Goal: Information Seeking & Learning: Learn about a topic

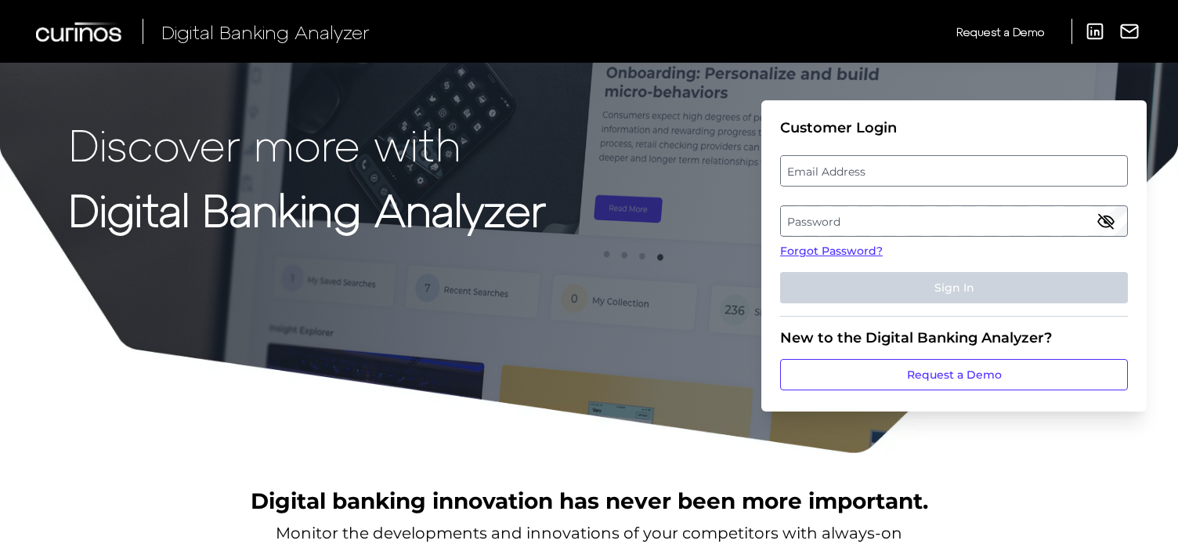
click at [861, 172] on label "Email Address" at bounding box center [954, 171] width 346 height 28
click at [861, 172] on input "email" at bounding box center [954, 170] width 348 height 31
type input "[EMAIL_ADDRESS][DOMAIN_NAME]"
click at [920, 222] on label "Password" at bounding box center [954, 221] width 346 height 28
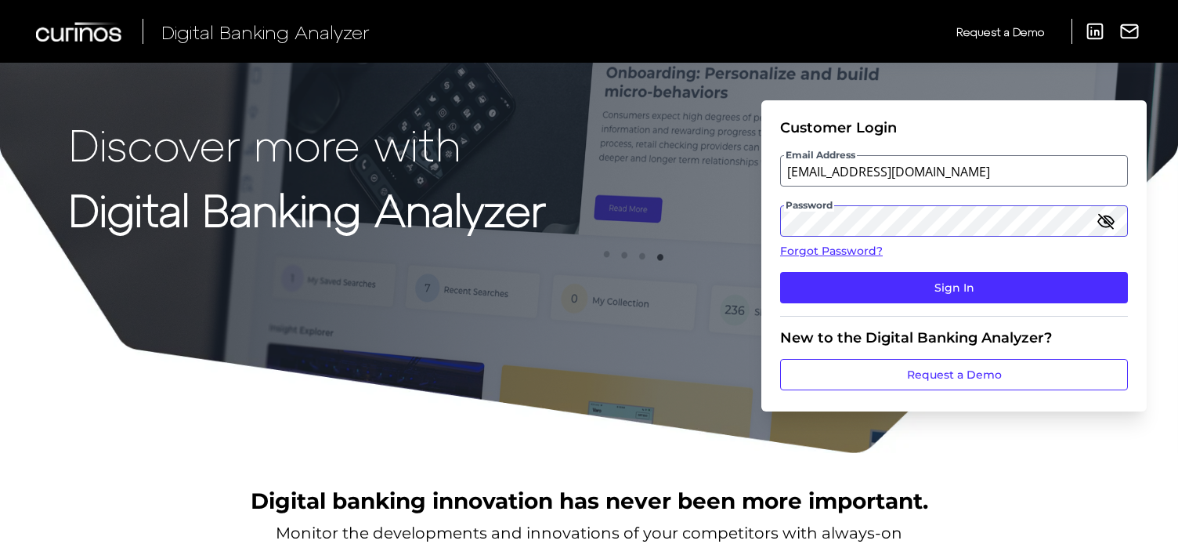
click at [780, 272] on button "Sign In" at bounding box center [954, 287] width 348 height 31
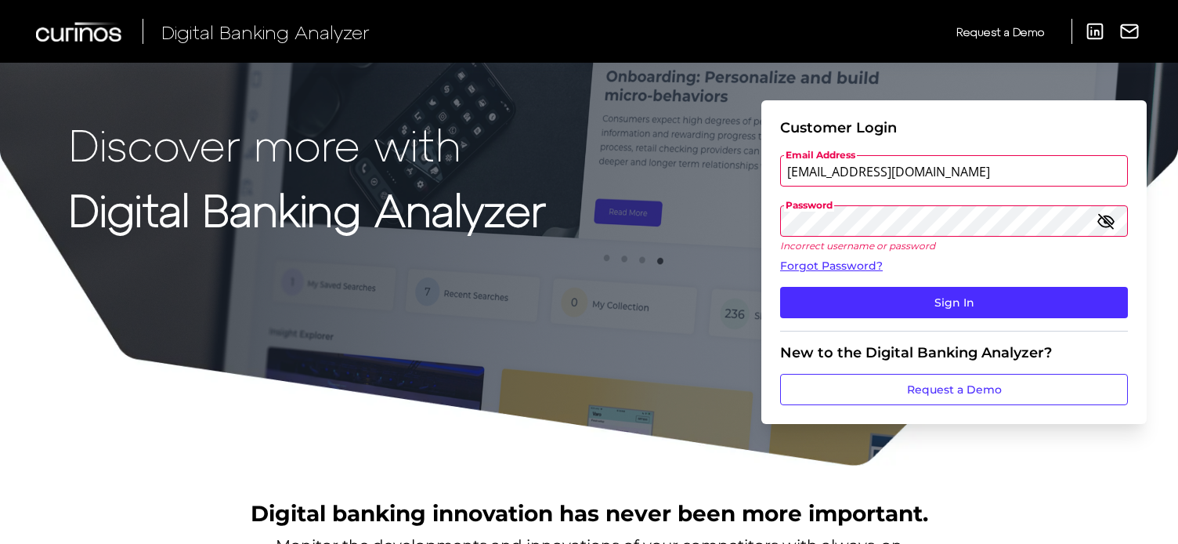
click at [1109, 220] on icon "button" at bounding box center [1106, 221] width 19 height 19
click at [754, 218] on div "Discover more with Digital Banking Analyzer Customer Login Email Address abduli…" at bounding box center [589, 233] width 1178 height 467
click at [780, 287] on button "Sign In" at bounding box center [954, 302] width 348 height 31
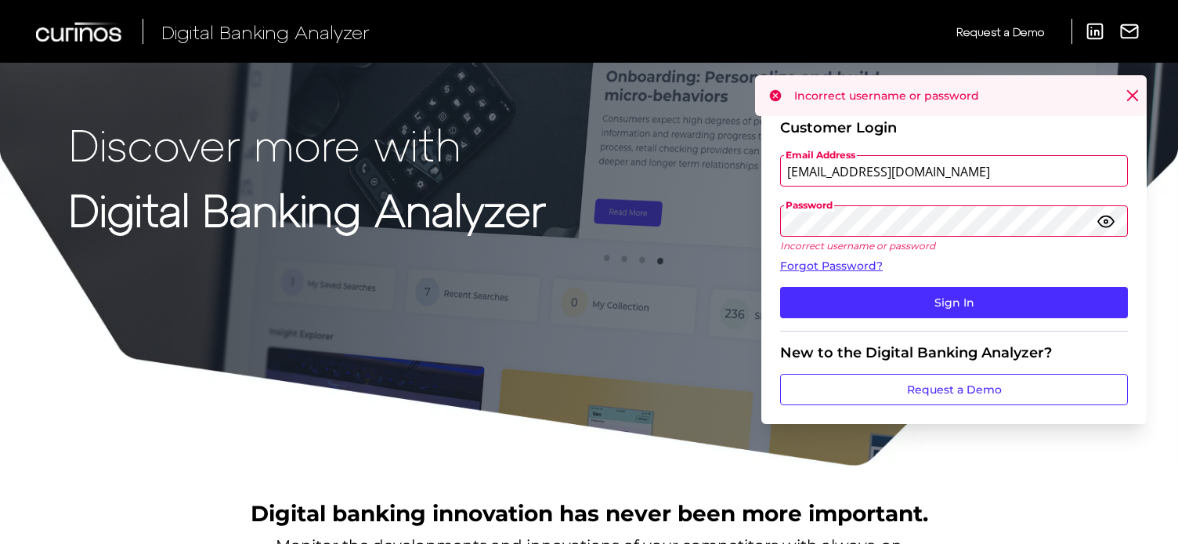
click at [749, 225] on div "Discover more with Digital Banking Analyzer Customer Login Email Address abduli…" at bounding box center [589, 233] width 1178 height 467
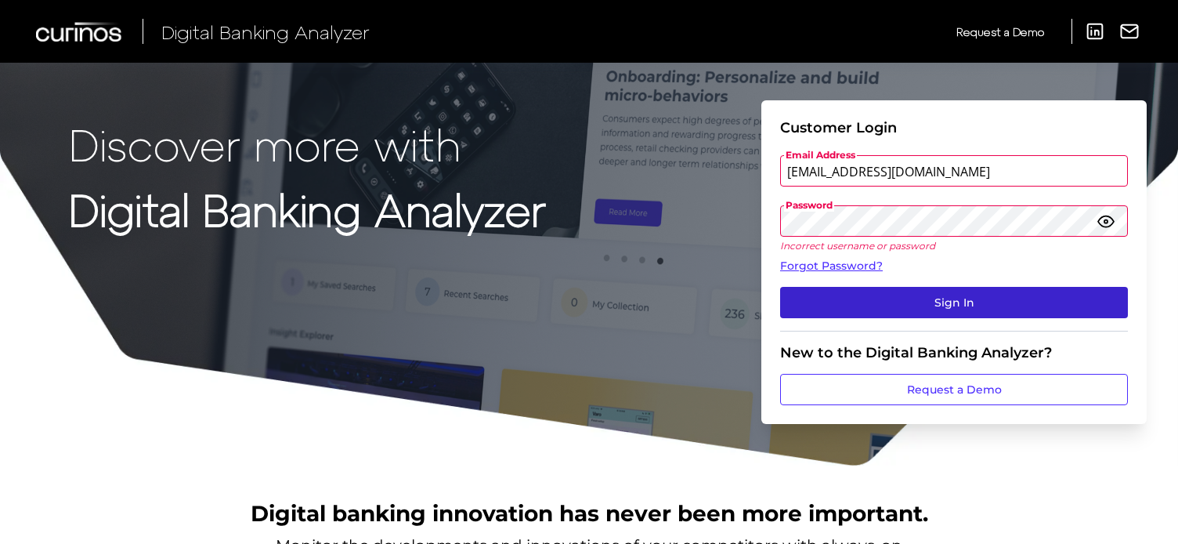
click at [896, 295] on button "Sign In" at bounding box center [954, 302] width 348 height 31
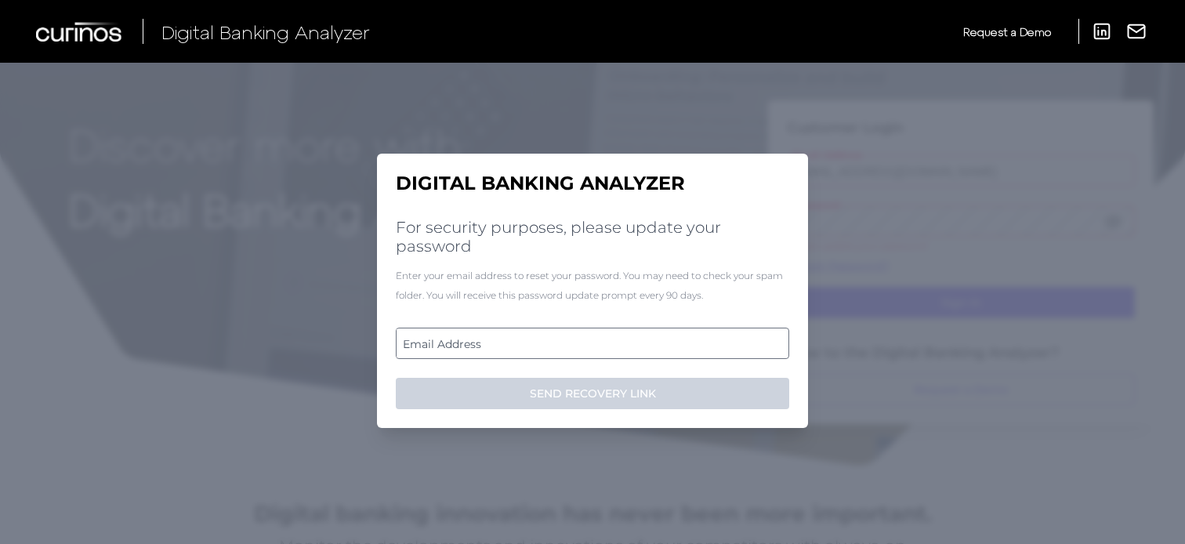
click at [603, 334] on label "Email Address" at bounding box center [591, 343] width 391 height 28
click at [603, 334] on input "email" at bounding box center [592, 342] width 393 height 31
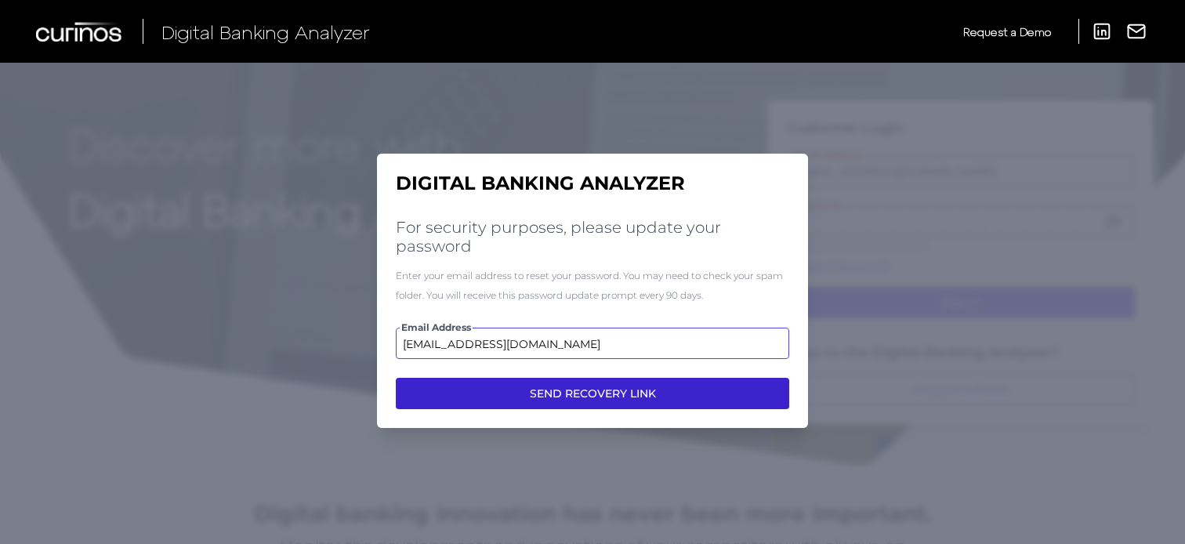
type input "[EMAIL_ADDRESS][DOMAIN_NAME]"
click at [678, 399] on button "SEND RECOVERY LINK" at bounding box center [592, 393] width 393 height 31
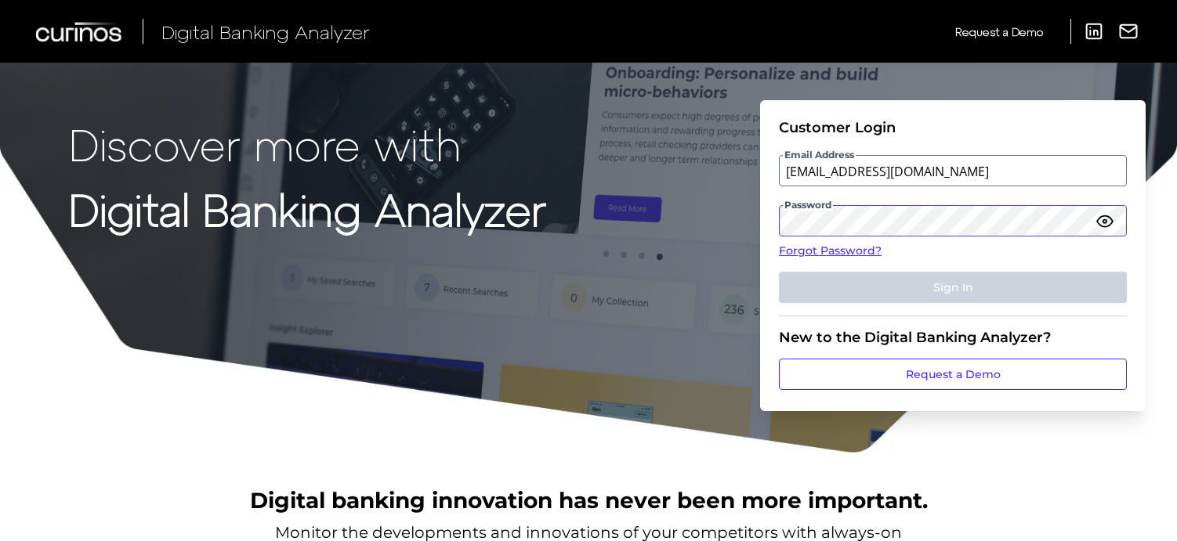
click at [745, 223] on div "Discover more with Digital Banking Analyzer Customer Login Email Address abduli…" at bounding box center [588, 227] width 1177 height 454
click at [981, 224] on label "Password" at bounding box center [953, 221] width 346 height 28
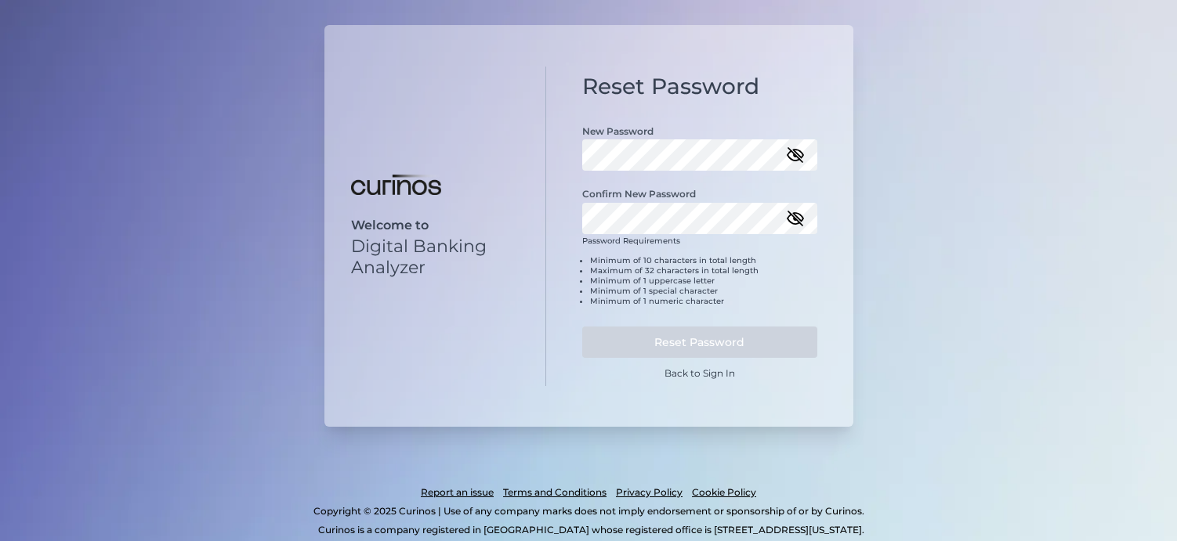
click at [791, 150] on icon "button" at bounding box center [795, 155] width 19 height 19
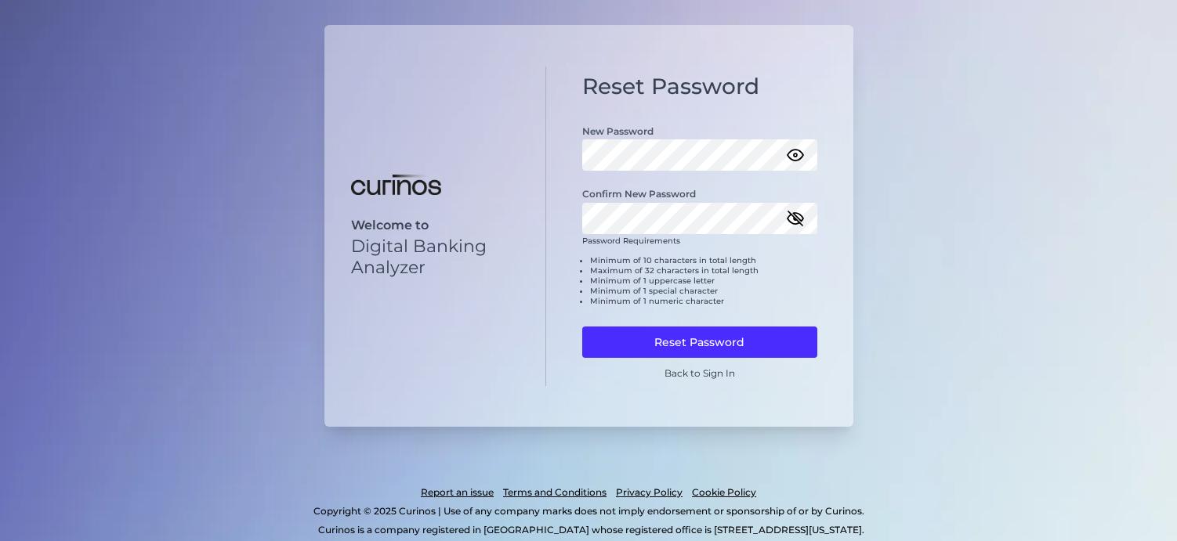
click at [793, 222] on icon "button" at bounding box center [795, 218] width 19 height 19
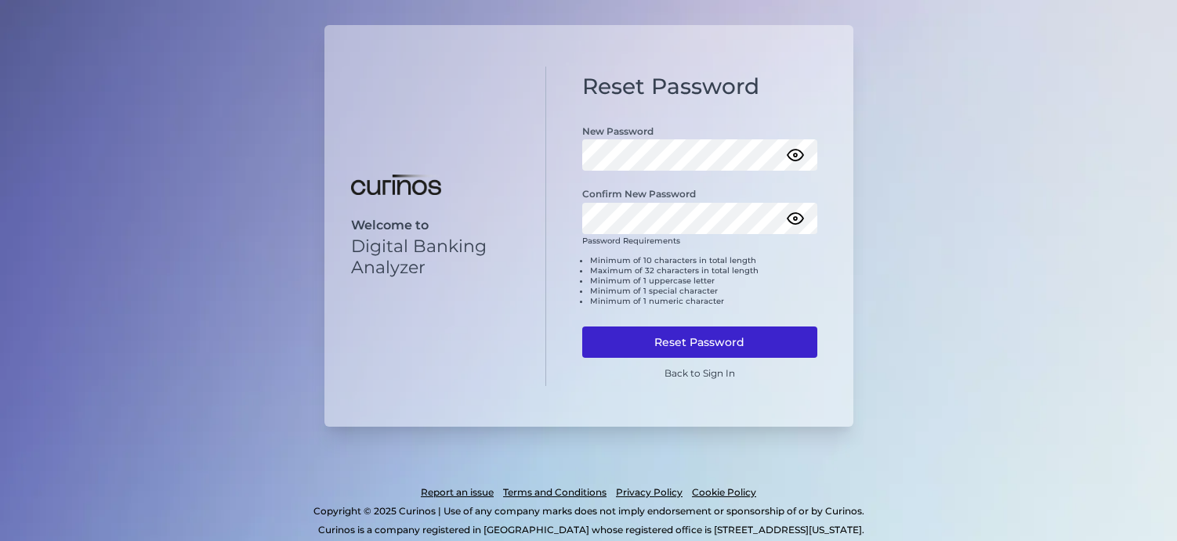
click at [697, 342] on button "Reset Password" at bounding box center [699, 342] width 235 height 31
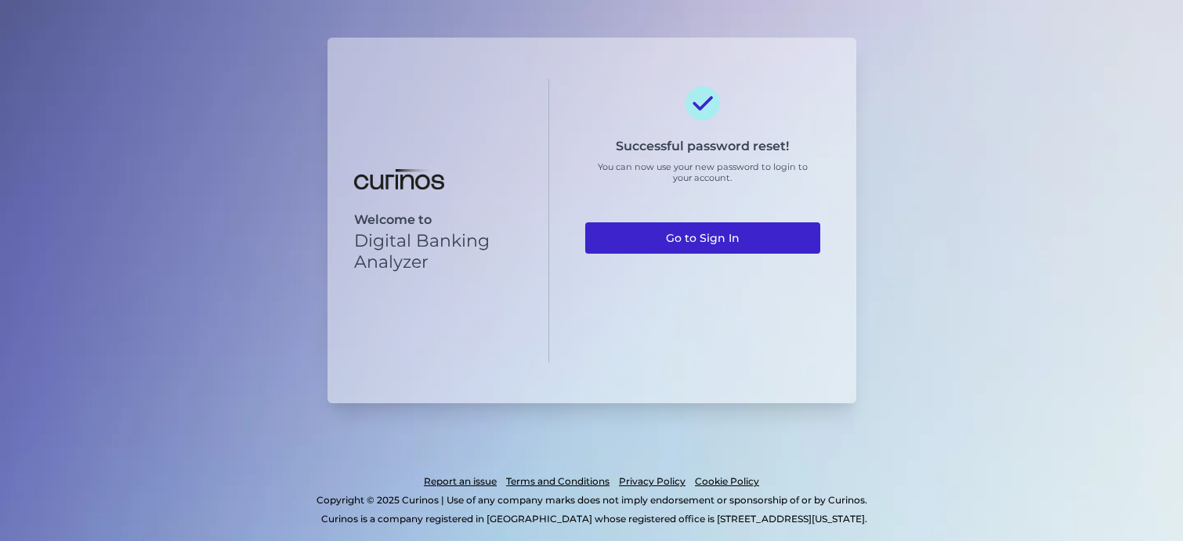
click at [711, 229] on link "Go to Sign In" at bounding box center [702, 238] width 235 height 31
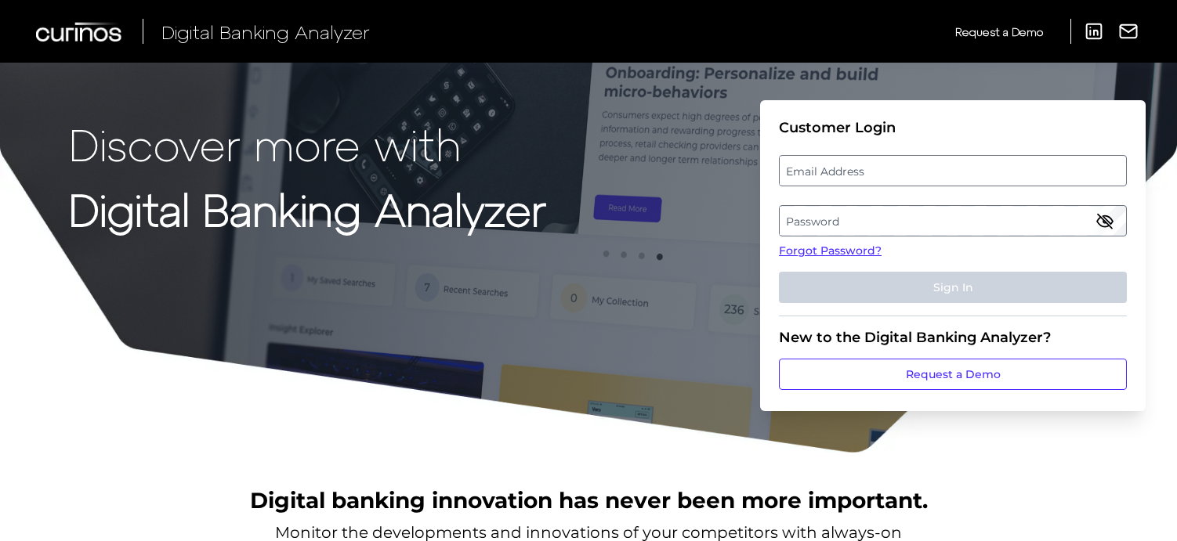
click at [822, 174] on label "Email Address" at bounding box center [953, 171] width 346 height 28
click at [822, 174] on input "email" at bounding box center [953, 170] width 348 height 31
type input "[EMAIL_ADDRESS][DOMAIN_NAME]"
click at [823, 212] on label "Password" at bounding box center [953, 221] width 346 height 28
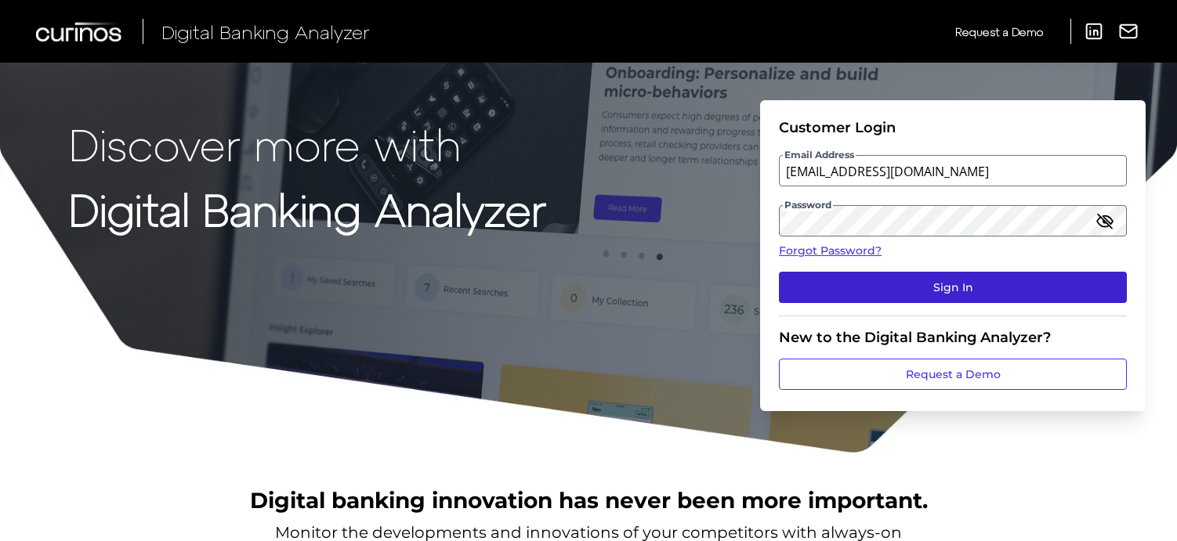
click at [882, 281] on button "Sign In" at bounding box center [953, 287] width 348 height 31
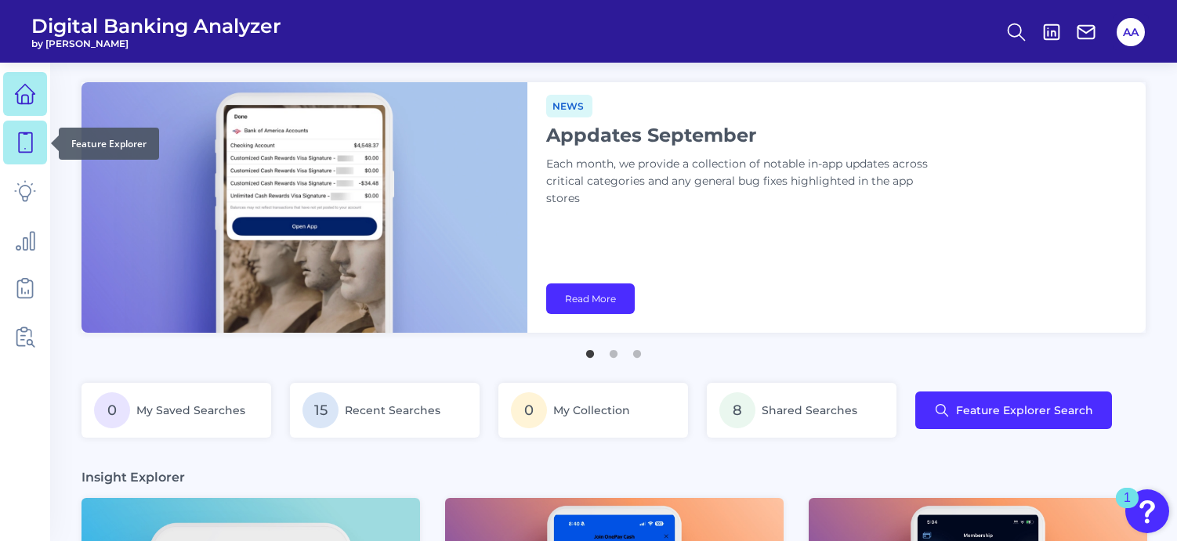
click at [26, 140] on icon at bounding box center [25, 143] width 22 height 22
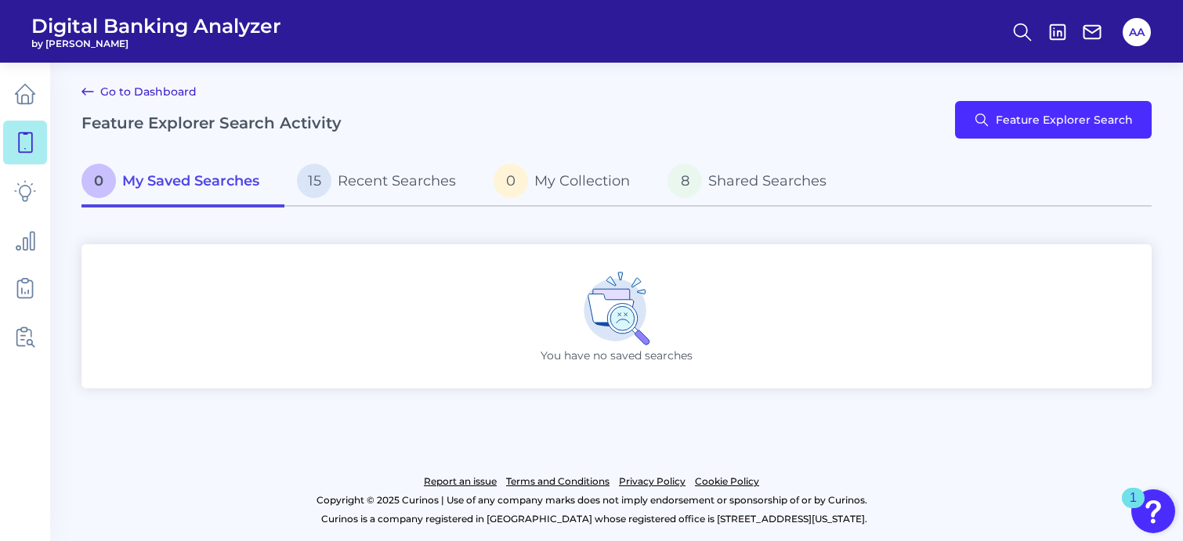
click at [1076, 212] on div "0 My Saved Searches 15 Recent Searches 0 My Collection 8 Shared Searches" at bounding box center [616, 191] width 1070 height 68
click at [371, 178] on span "Recent Searches" at bounding box center [397, 180] width 118 height 17
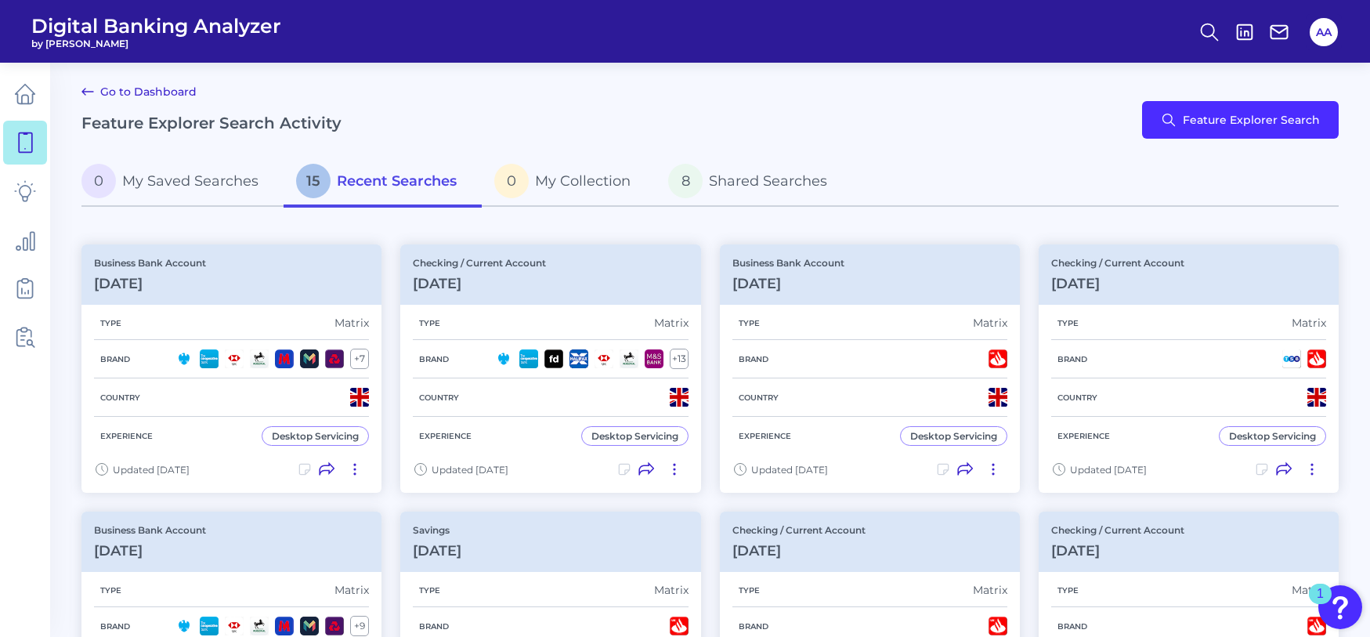
click at [656, 101] on div "Go to Dashboard Feature Explorer Search Activity Feature Explorer Search" at bounding box center [709, 119] width 1257 height 75
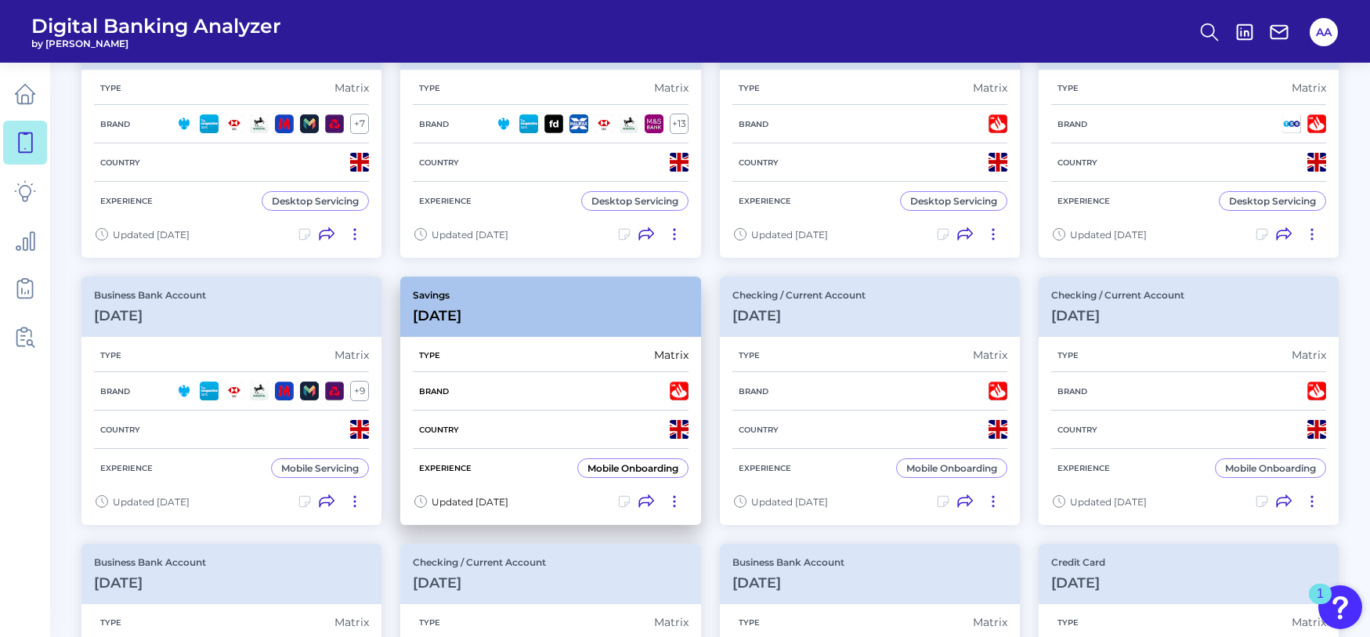
scroll to position [78, 0]
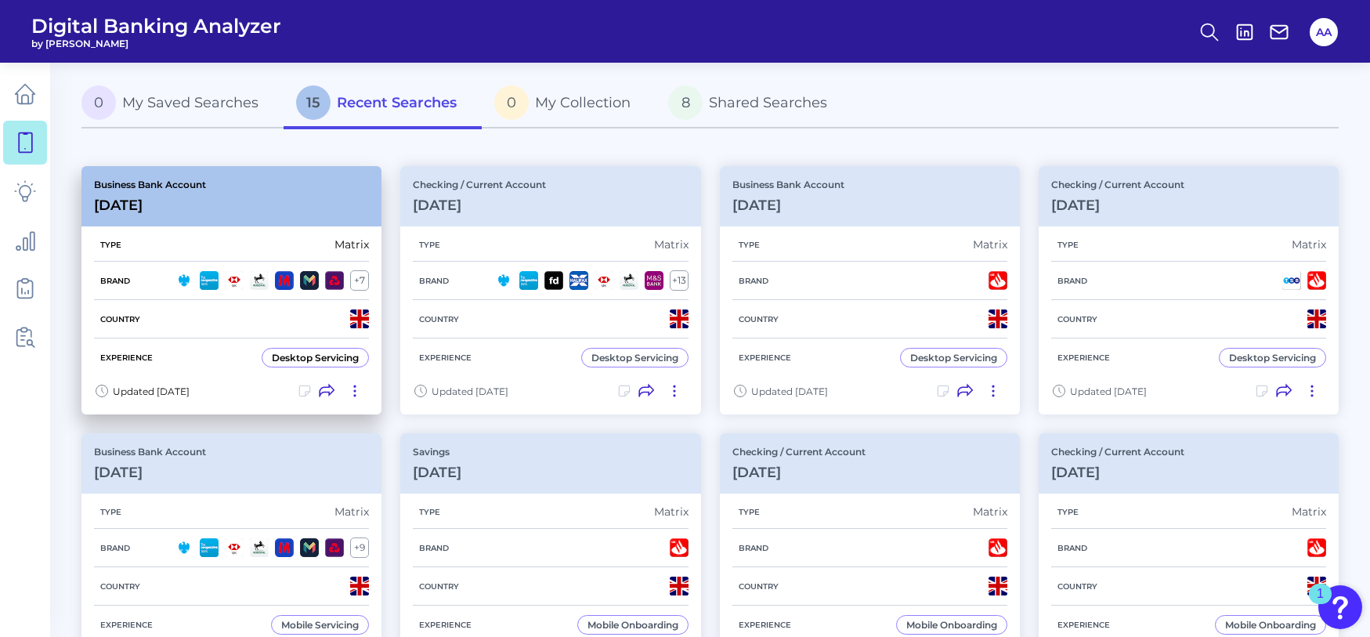
click at [271, 188] on div "Business Bank Account [DATE][FINANCIAL_ID]" at bounding box center [231, 196] width 300 height 60
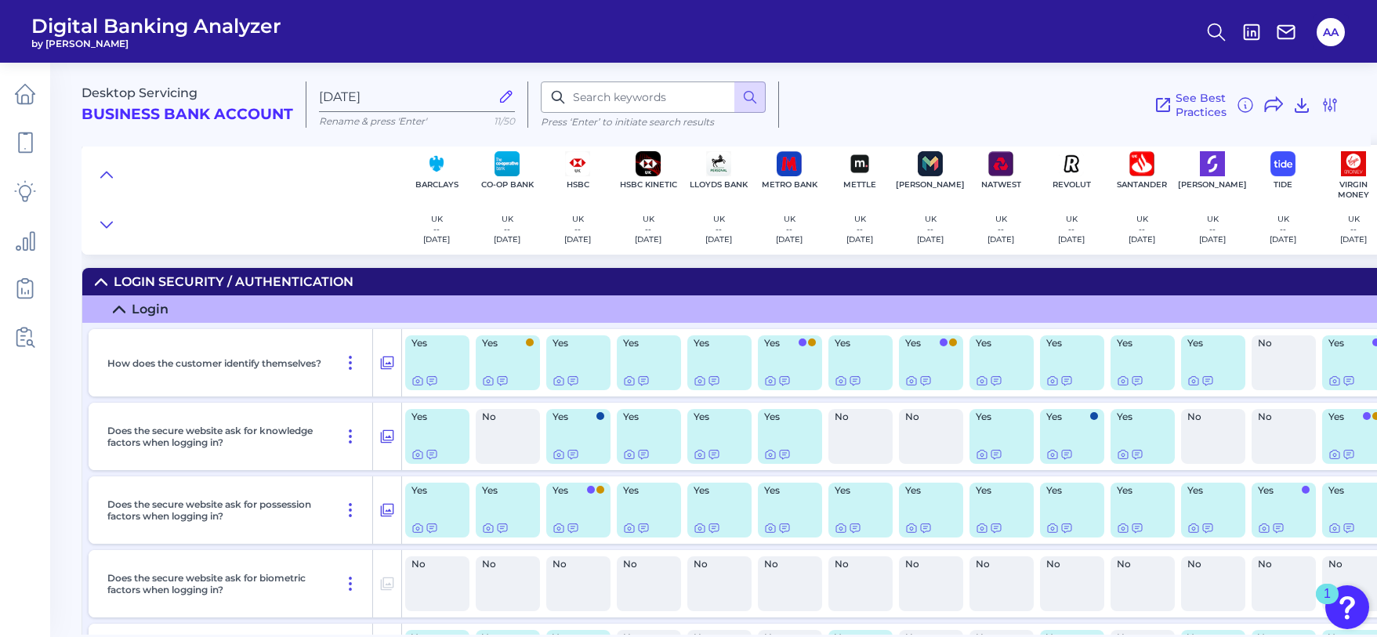
click at [987, 74] on div "Desktop Servicing Business Bank Account [DATE][FINANCIAL_ID] Rename & press 'En…" at bounding box center [725, 98] width 1289 height 96
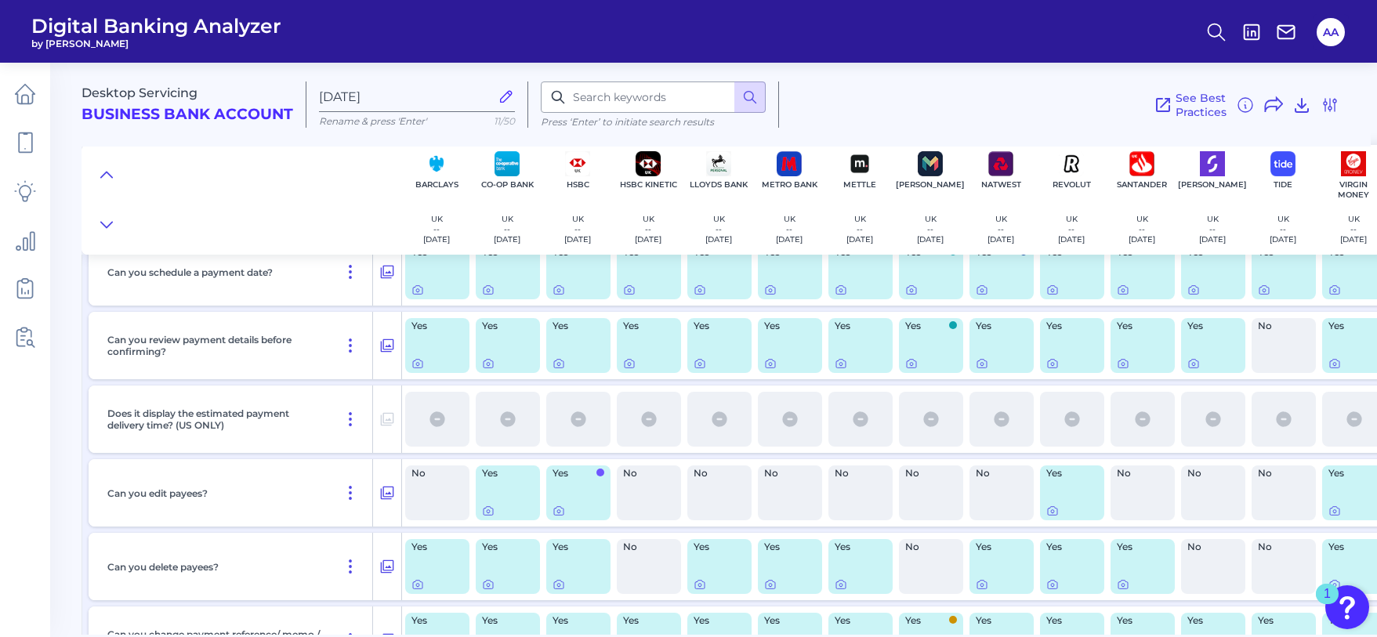
scroll to position [17607, 0]
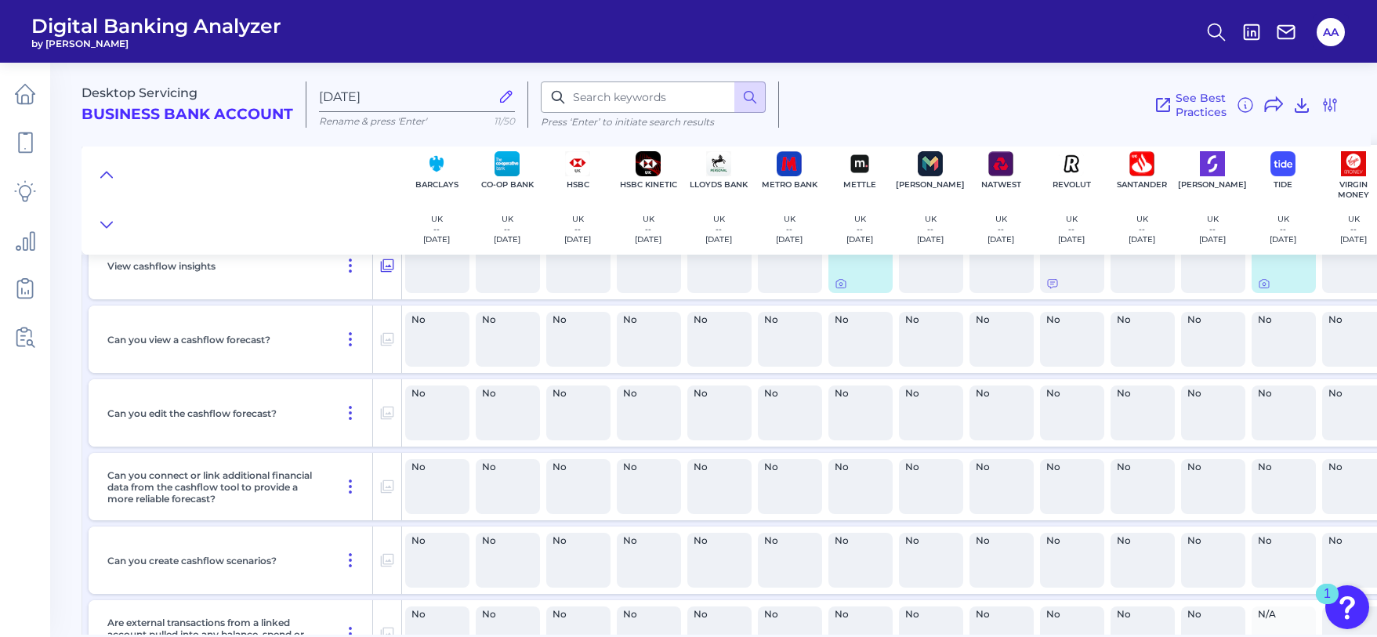
click at [270, 196] on div at bounding box center [241, 200] width 320 height 110
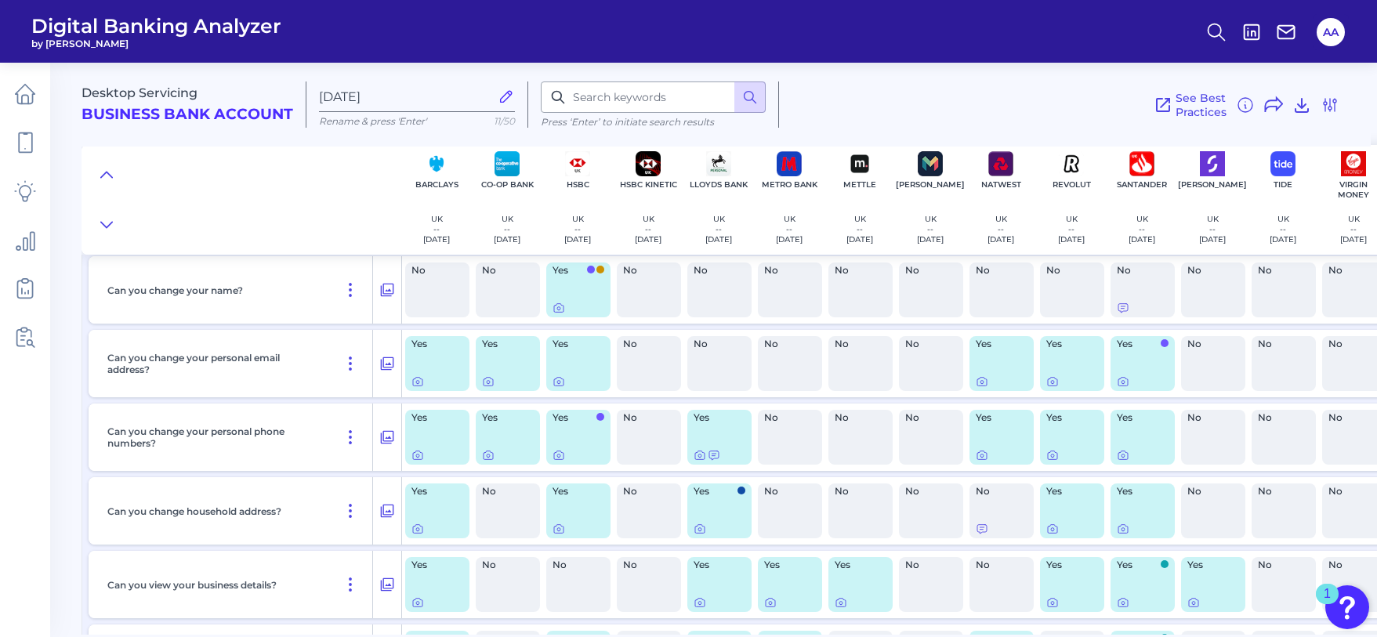
scroll to position [12279, 0]
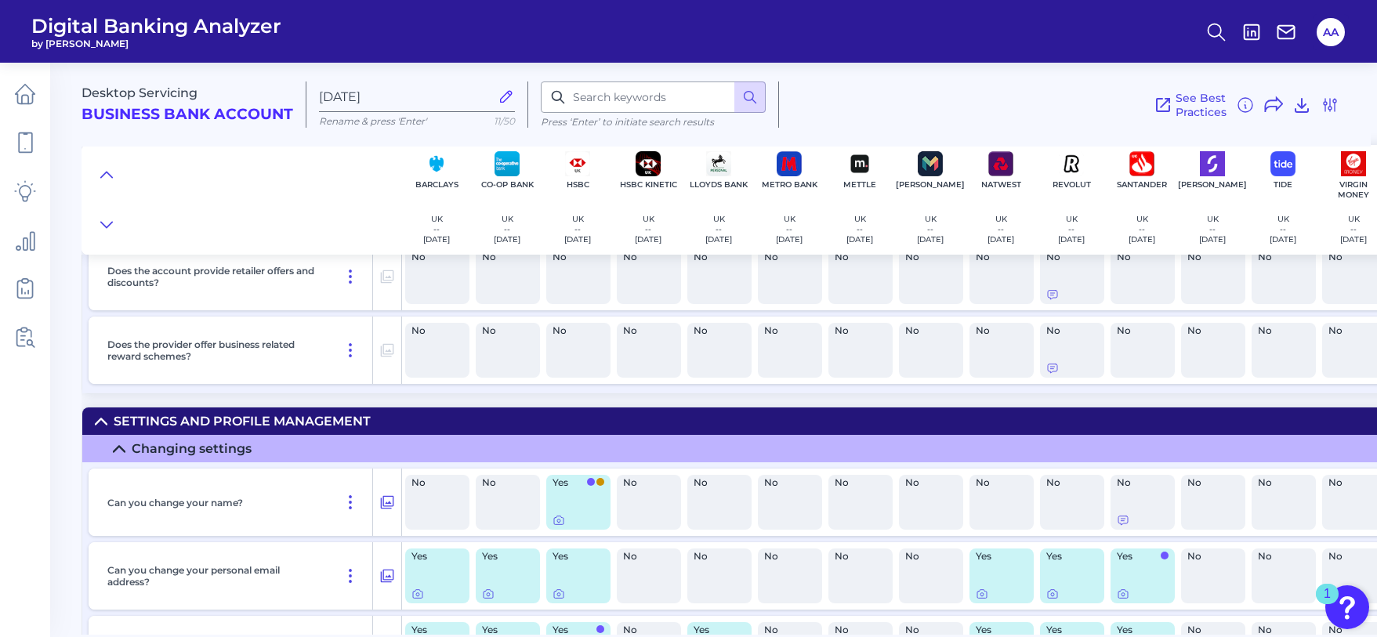
click at [284, 420] on div "Settings and Profile Management" at bounding box center [242, 421] width 257 height 15
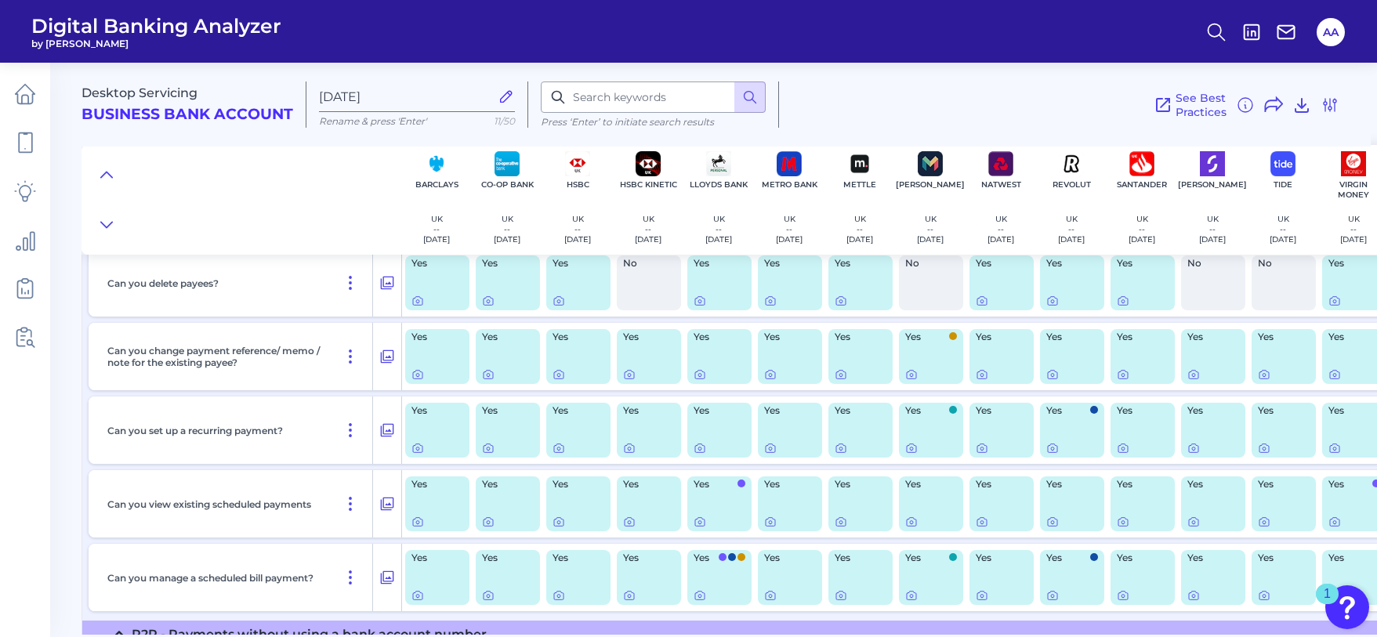
scroll to position [6652, 0]
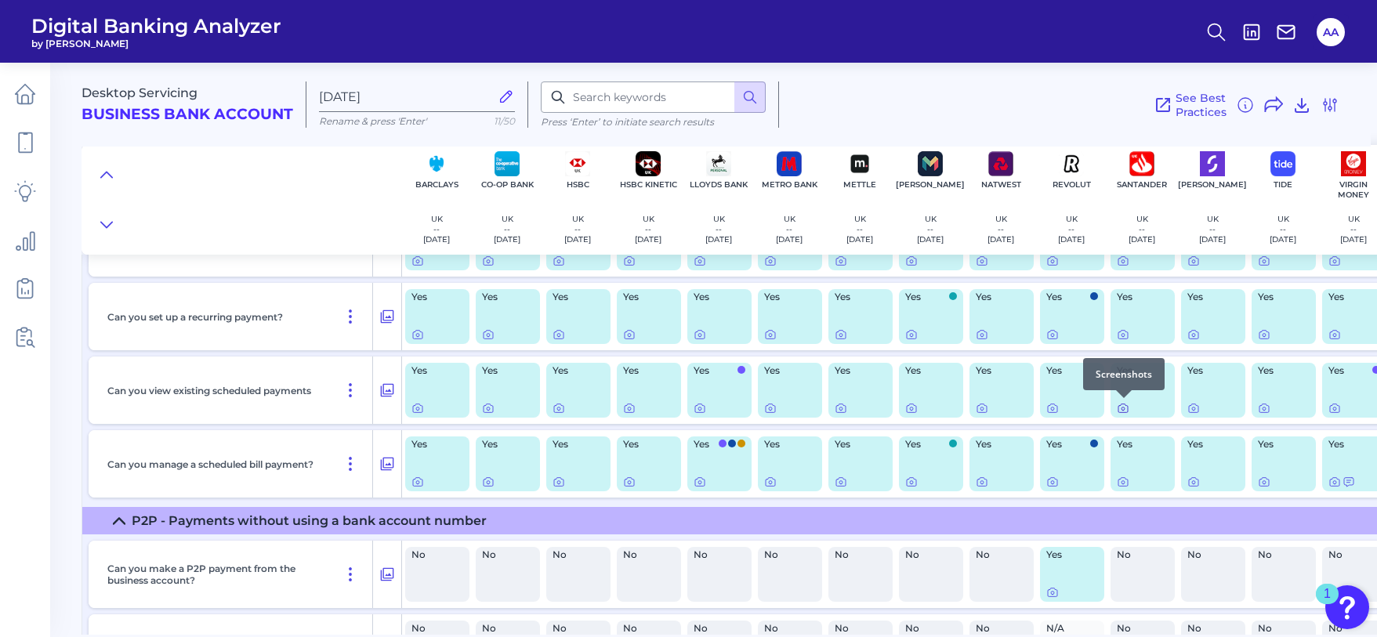
click at [1123, 408] on icon at bounding box center [1122, 408] width 13 height 13
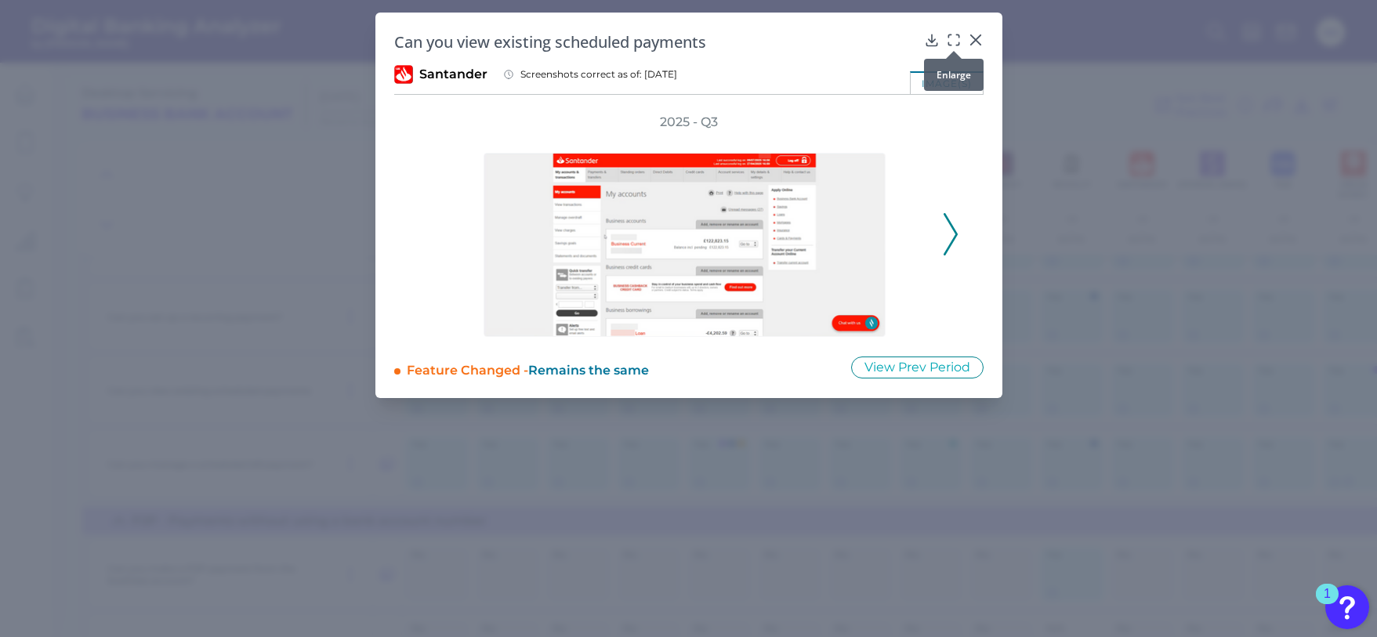
click at [952, 40] on icon at bounding box center [954, 40] width 16 height 16
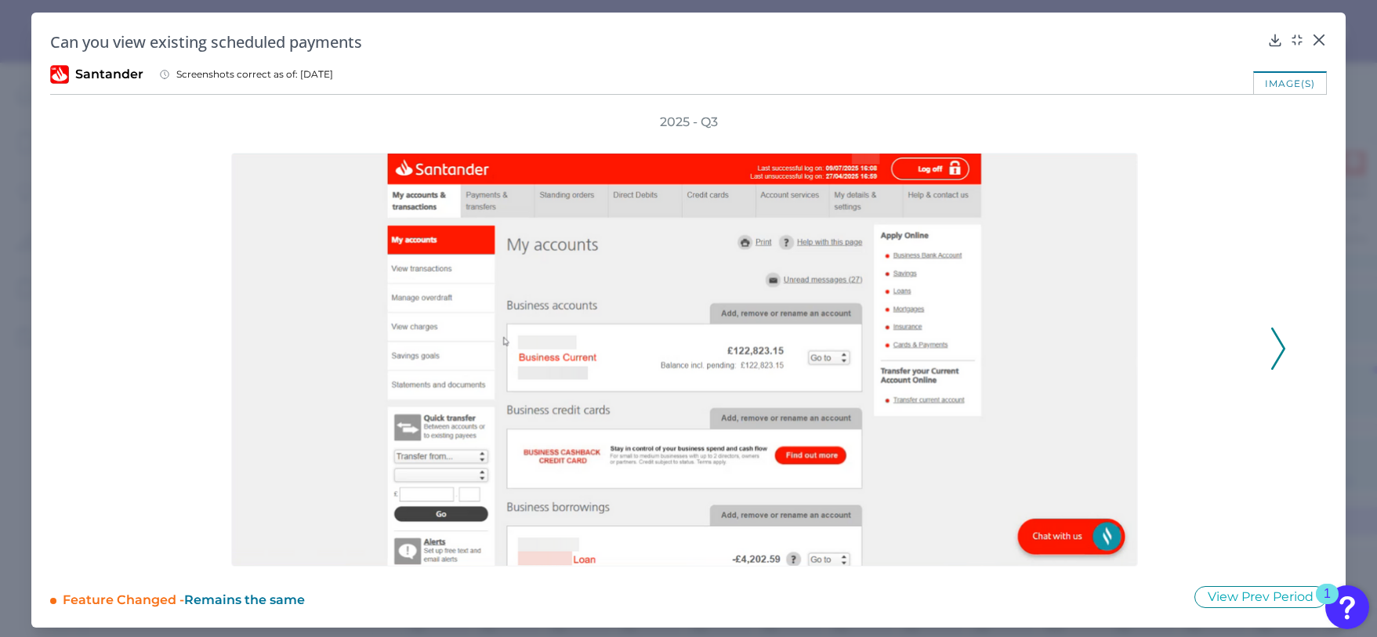
click at [1182, 335] on icon at bounding box center [1278, 348] width 14 height 42
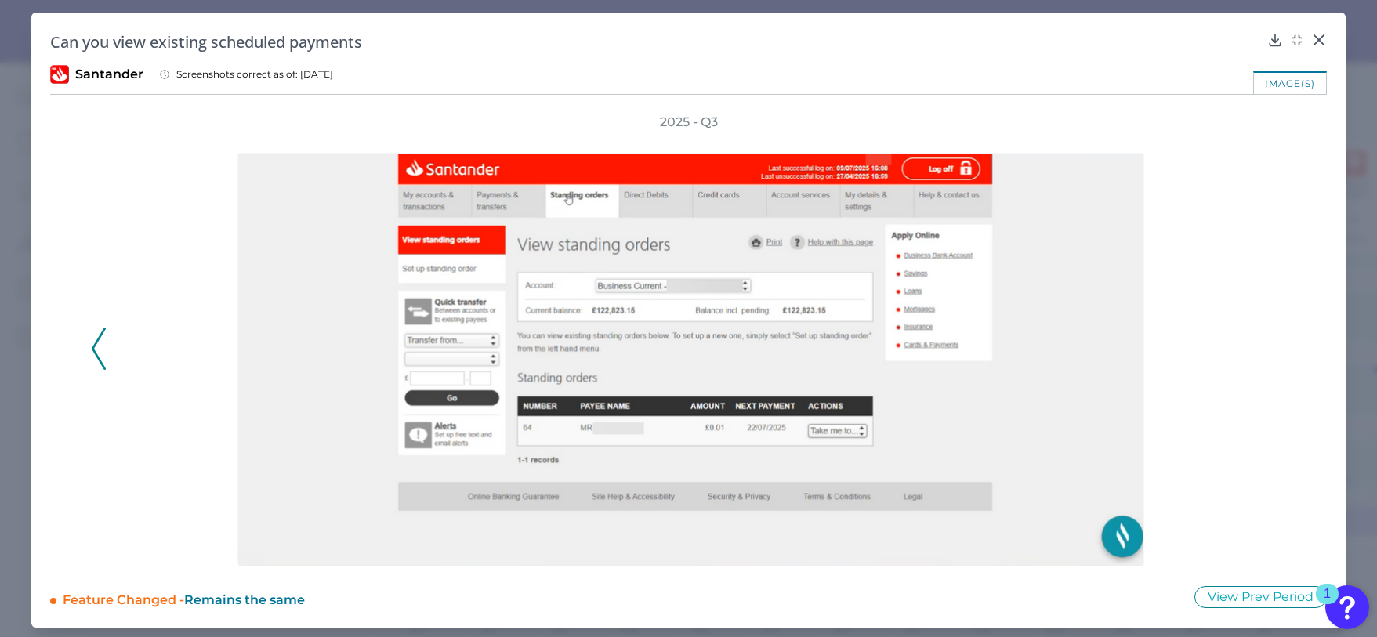
click at [93, 343] on icon at bounding box center [99, 348] width 14 height 42
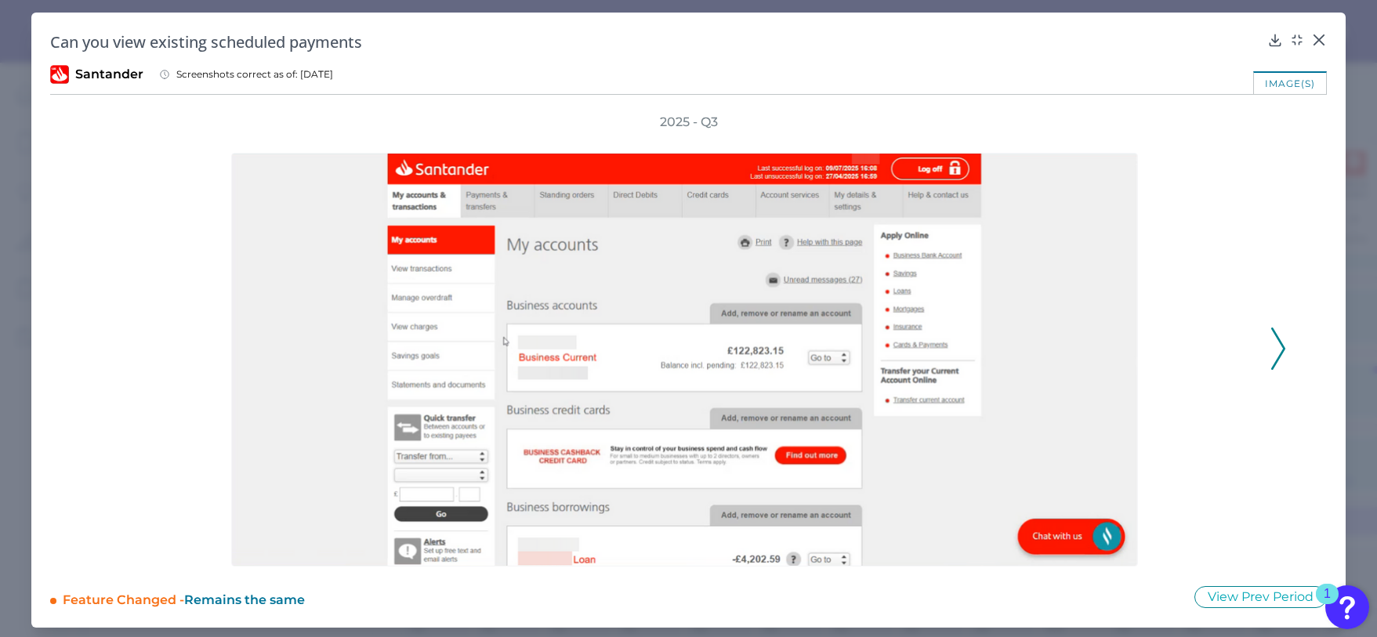
click at [1182, 339] on icon at bounding box center [1278, 348] width 14 height 42
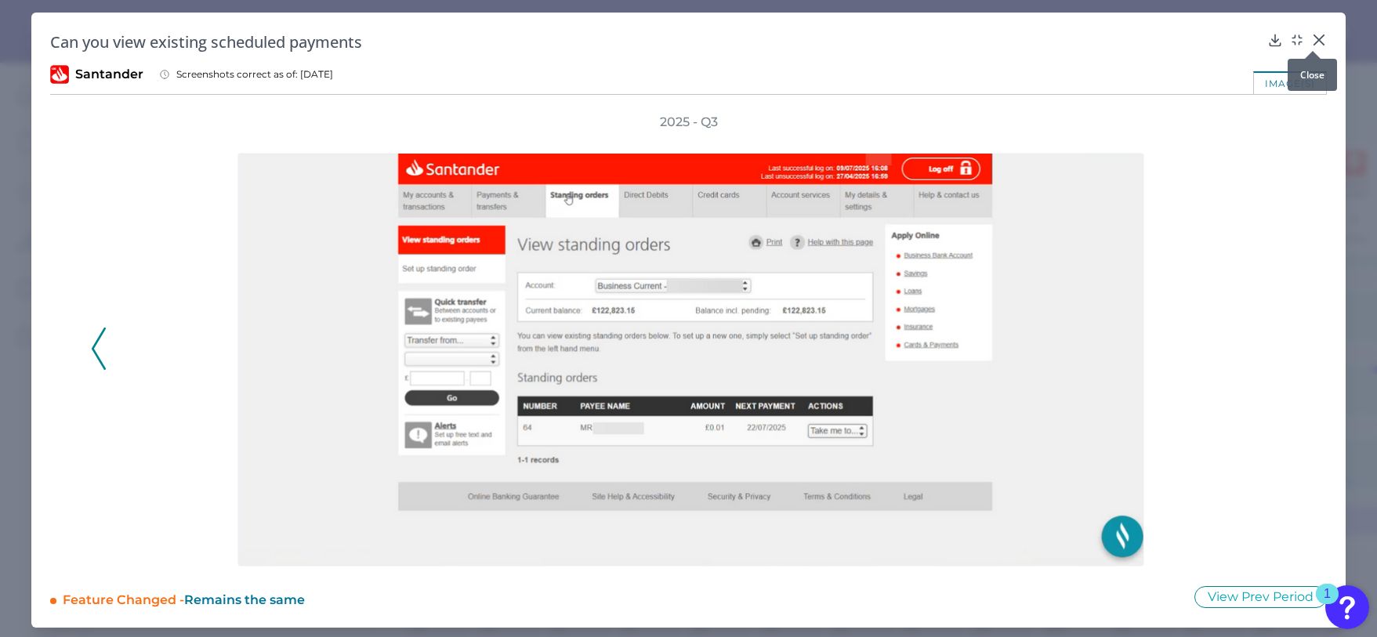
click at [1182, 40] on icon at bounding box center [1319, 40] width 16 height 16
